Goal: Navigation & Orientation: Go to known website

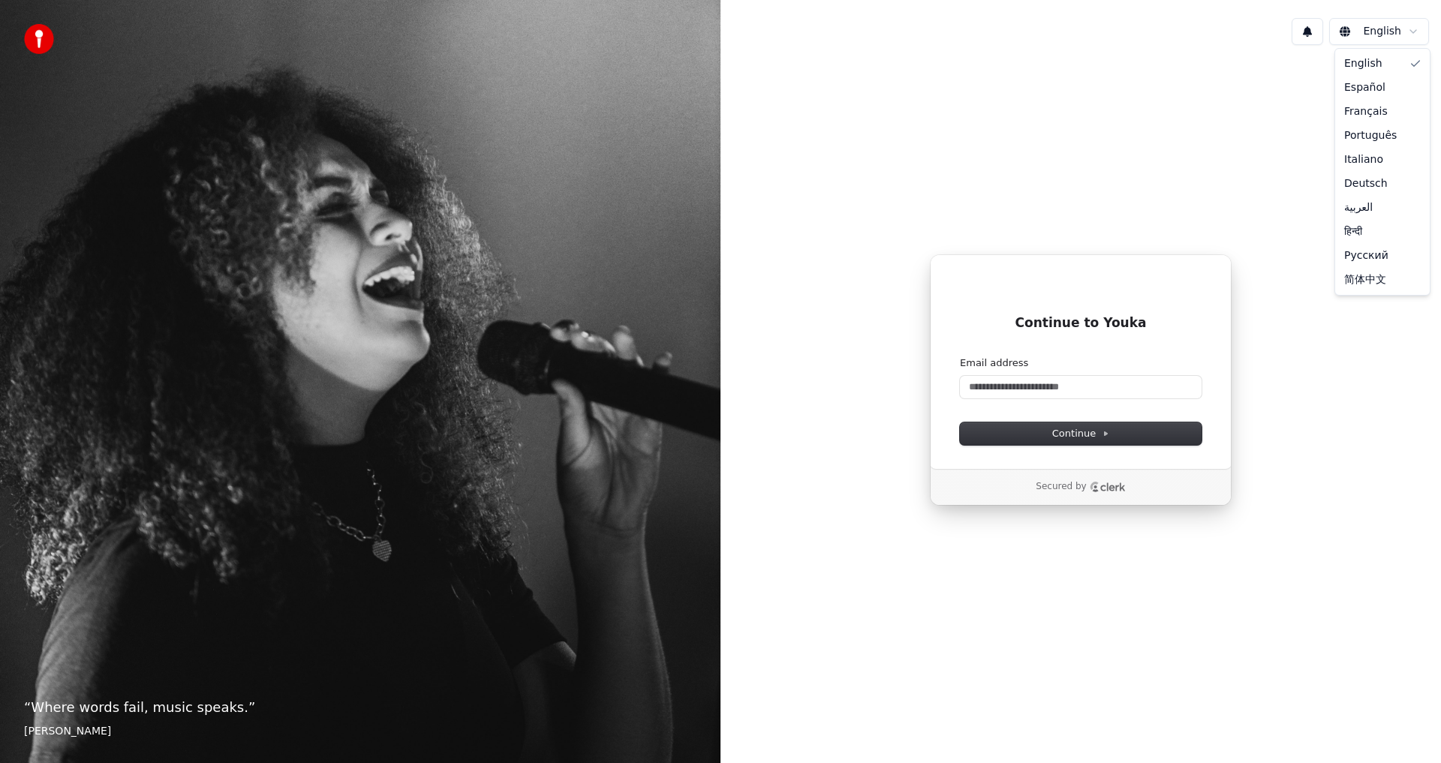
click at [1391, 27] on html "“ Where words fail, music speaks. ” [PERSON_NAME] English Continue to Youka Con…" at bounding box center [720, 381] width 1441 height 763
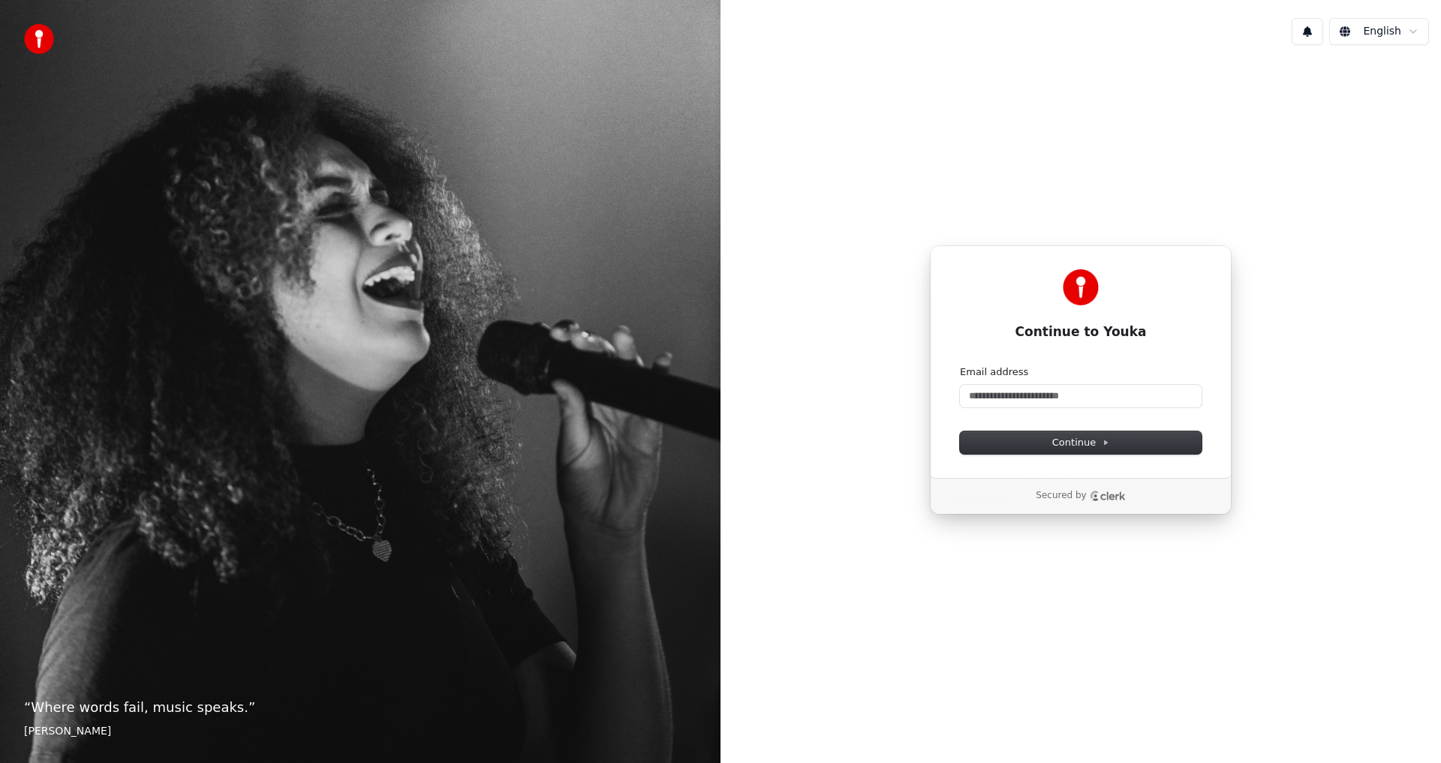
click at [1103, 396] on html "“ Where words fail, music speaks. ” [PERSON_NAME] English Continue to Youka Con…" at bounding box center [720, 381] width 1441 height 763
click at [1103, 396] on input "Email address" at bounding box center [1081, 396] width 242 height 23
click at [1104, 398] on input "Email address" at bounding box center [1081, 396] width 242 height 23
drag, startPoint x: 1089, startPoint y: 329, endPoint x: 1090, endPoint y: 313, distance: 16.5
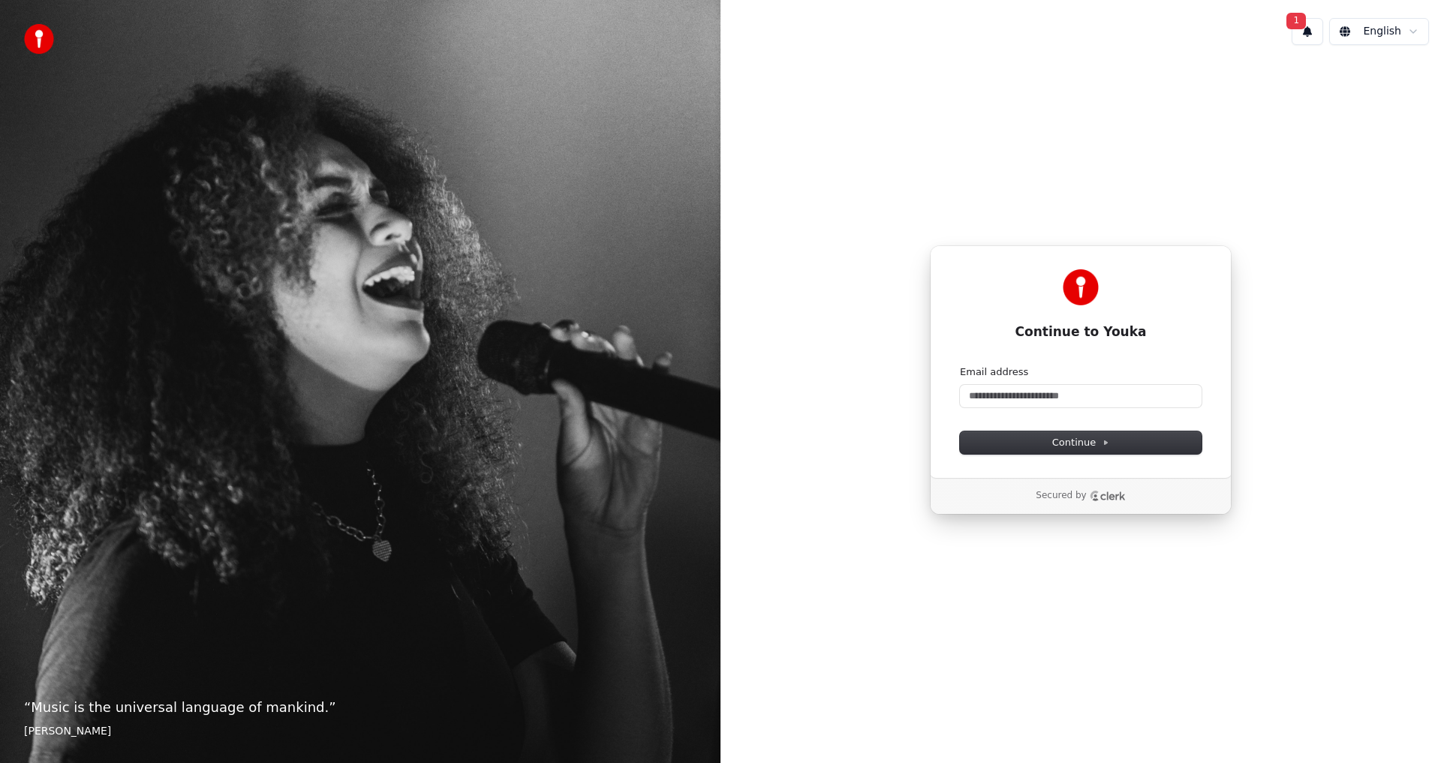
click at [1089, 329] on h1 "Continue to Youka" at bounding box center [1081, 332] width 242 height 18
click at [1090, 313] on div "Continue to Youka" at bounding box center [1081, 305] width 242 height 72
click at [1091, 294] on img at bounding box center [1081, 287] width 36 height 36
